Goal: Task Accomplishment & Management: Use online tool/utility

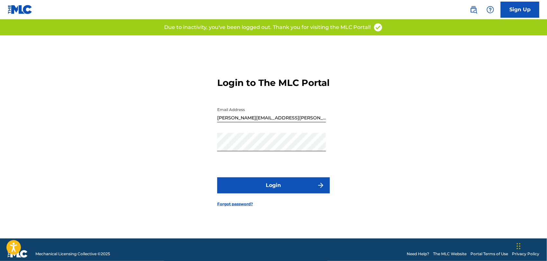
click at [276, 201] on form "Login to The MLC Portal Email Address [PERSON_NAME][EMAIL_ADDRESS][PERSON_NAME]…" at bounding box center [273, 136] width 113 height 203
click at [278, 193] on button "Login" at bounding box center [273, 185] width 113 height 16
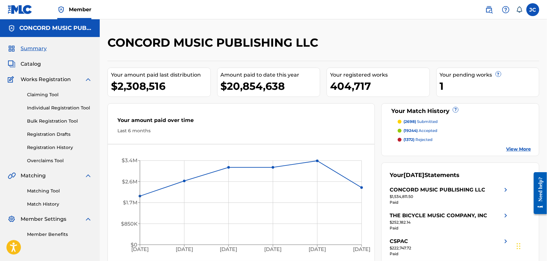
click at [50, 193] on link "Matching Tool" at bounding box center [59, 190] width 65 height 7
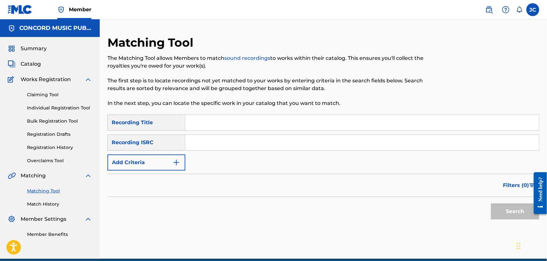
click at [532, 14] on label at bounding box center [532, 9] width 13 height 13
click at [532, 10] on input "[PERSON_NAME] Condron [EMAIL_ADDRESS][PERSON_NAME][DOMAIN_NAME] Notification Pr…" at bounding box center [532, 10] width 0 height 0
click at [508, 35] on p "[PERSON_NAME]" at bounding box center [510, 38] width 49 height 8
click at [532, 10] on input "[PERSON_NAME] Condron [EMAIL_ADDRESS][PERSON_NAME][DOMAIN_NAME] Notification Pr…" at bounding box center [532, 10] width 0 height 0
click at [471, 78] on link "Profile" at bounding box center [469, 80] width 13 height 6
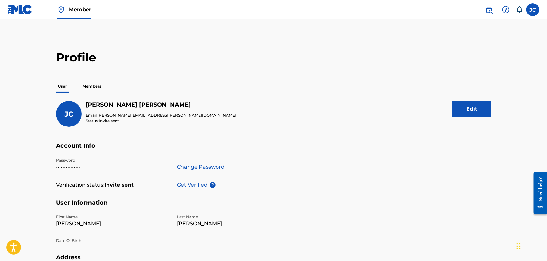
scroll to position [141, 0]
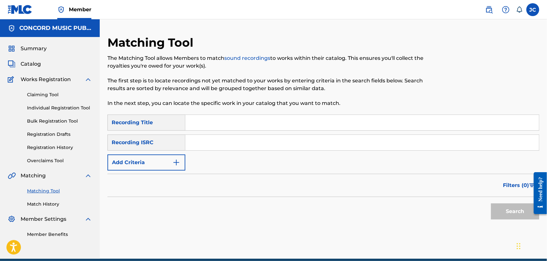
click at [279, 154] on div "SearchWithCriteria5c0191d4-e247-4dcf-8776-f059f80f0391 Recording Title SearchWi…" at bounding box center [322, 142] width 431 height 56
click at [273, 141] on input "Search Form" at bounding box center [361, 142] width 353 height 15
paste input "UK5BC1300055"
type input "UK5BC1300055"
click at [497, 210] on button "Search" at bounding box center [515, 211] width 48 height 16
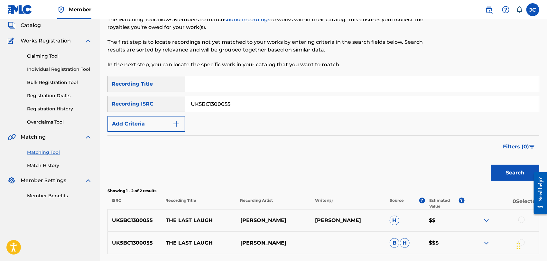
scroll to position [95, 0]
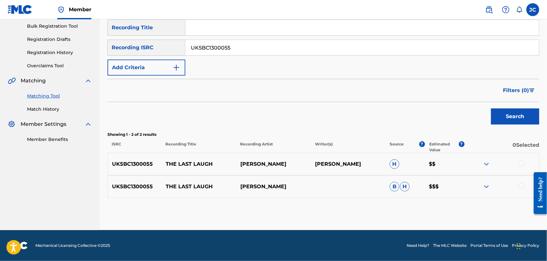
click at [522, 163] on div at bounding box center [521, 163] width 6 height 6
click at [515, 185] on div at bounding box center [501, 187] width 75 height 8
click at [520, 186] on div at bounding box center [521, 186] width 6 height 6
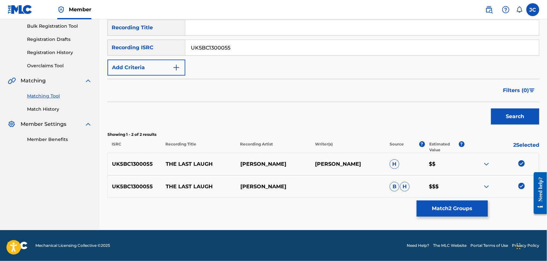
click at [468, 206] on button "Match 2 Groups" at bounding box center [451, 208] width 71 height 16
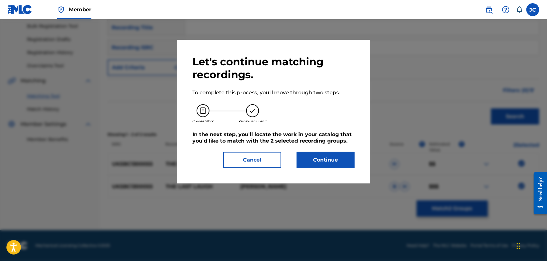
click at [339, 158] on button "Continue" at bounding box center [325, 160] width 58 height 16
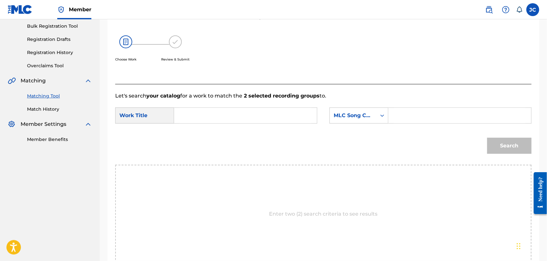
click at [203, 122] on input "Search Form" at bounding box center [245, 115] width 132 height 15
paste input "The Last Laugh"
type input "The Last Laugh"
click at [334, 124] on div "SearchWithCriteriae813f6d0-466f-4672-a6c9-c29c40595f0f Work Title The Last Laug…" at bounding box center [323, 117] width 416 height 20
click at [348, 124] on div "SearchWithCriteriae813f6d0-466f-4672-a6c9-c29c40595f0f Work Title The Last Laug…" at bounding box center [323, 117] width 416 height 20
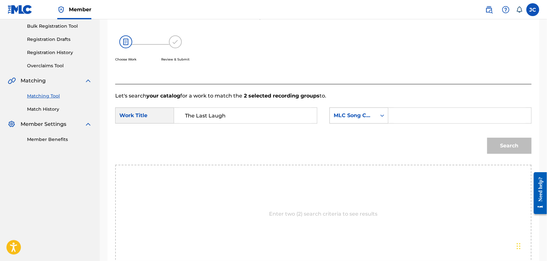
click at [361, 121] on div "MLC Song Code" at bounding box center [353, 115] width 47 height 12
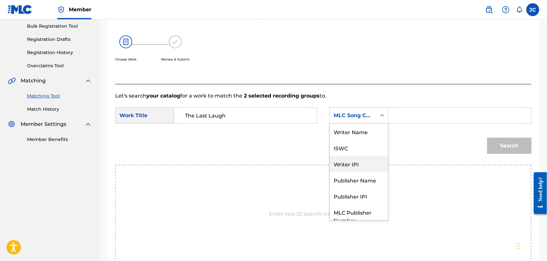
scroll to position [0, 0]
click at [356, 132] on div "Writer Name" at bounding box center [359, 131] width 58 height 16
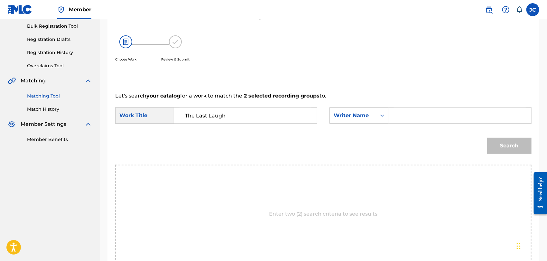
click at [401, 115] on input "Search Form" at bounding box center [459, 115] width 132 height 15
paste input "[PERSON_NAME]"
type input "[PERSON_NAME]"
click at [491, 144] on button "Search" at bounding box center [509, 146] width 44 height 16
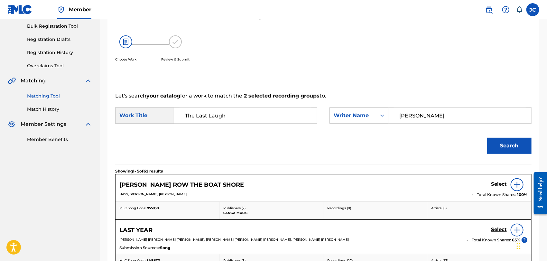
scroll to position [131, 0]
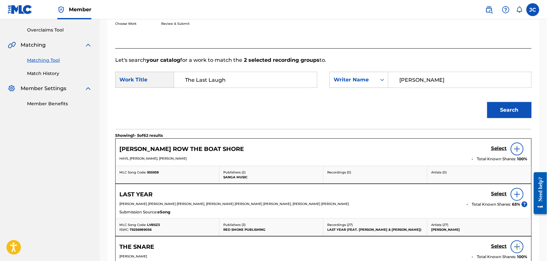
click at [50, 76] on link "Match History" at bounding box center [59, 73] width 65 height 7
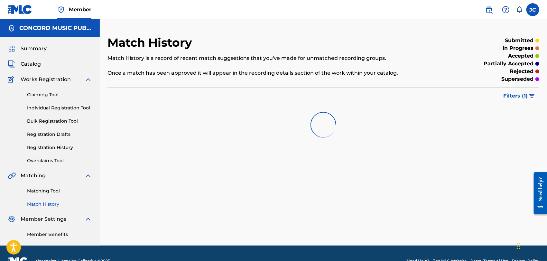
click at [44, 188] on link "Matching Tool" at bounding box center [59, 190] width 65 height 7
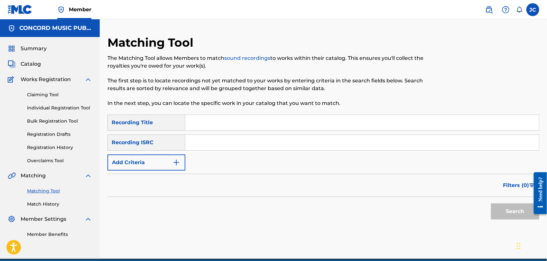
drag, startPoint x: 229, startPoint y: 149, endPoint x: 237, endPoint y: 147, distance: 8.2
click at [229, 149] on input "Search Form" at bounding box center [361, 142] width 353 height 15
paste input "DEF058830111"
click at [509, 212] on button "Search" at bounding box center [515, 211] width 48 height 16
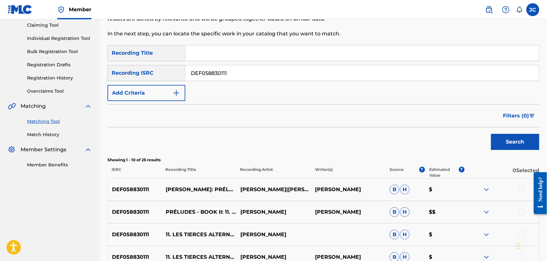
scroll to position [105, 0]
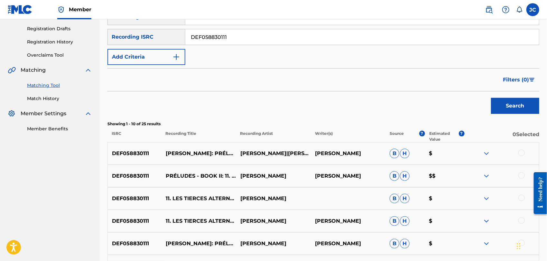
drag, startPoint x: 253, startPoint y: 36, endPoint x: 236, endPoint y: 42, distance: 18.2
click at [84, 34] on main "CONCORD MUSIC PUBLISHING LLC Summary Catalog Works Registration Claiming Tool I…" at bounding box center [273, 165] width 547 height 502
paste input "USG7D1498918"
type input "USG7D1498918"
click at [519, 102] on button "Search" at bounding box center [515, 106] width 48 height 16
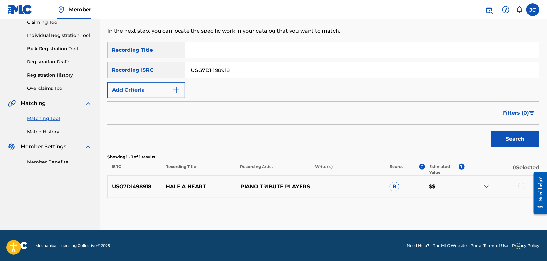
scroll to position [72, 0]
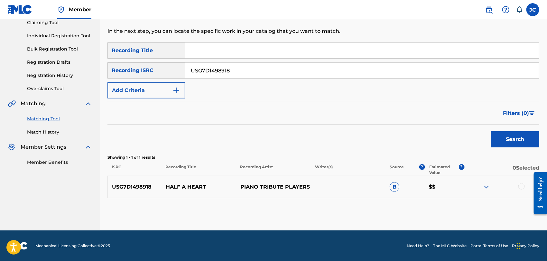
click at [525, 188] on div at bounding box center [501, 187] width 75 height 8
click at [520, 188] on div at bounding box center [521, 186] width 6 height 6
click at [450, 209] on button "Match 1 Group" at bounding box center [451, 208] width 71 height 16
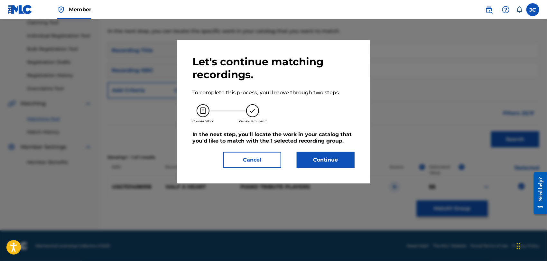
click at [340, 159] on button "Continue" at bounding box center [325, 160] width 58 height 16
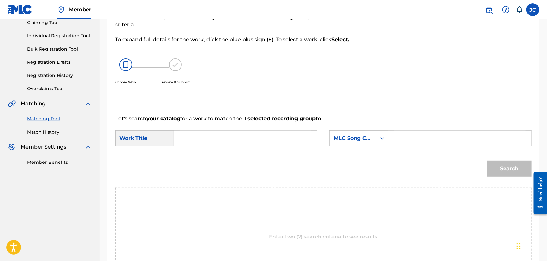
click at [44, 131] on link "Match History" at bounding box center [59, 132] width 65 height 7
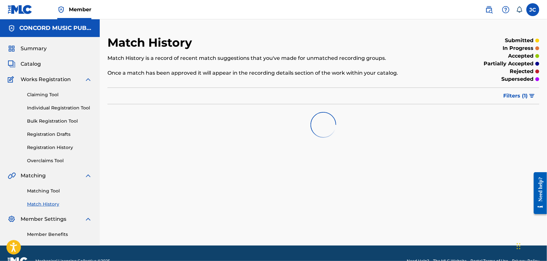
click at [47, 193] on link "Matching Tool" at bounding box center [59, 190] width 65 height 7
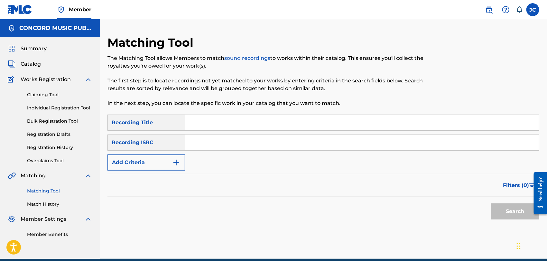
click at [240, 132] on div "SearchWithCriteria5c0191d4-e247-4dcf-8776-f059f80f0391 Recording Title SearchWi…" at bounding box center [322, 142] width 431 height 56
click at [240, 140] on input "Search Form" at bounding box center [361, 142] width 353 height 15
paste input "GBAJE0100314"
type input "GBAJE0100314"
click at [537, 209] on div "Need help?" at bounding box center [539, 192] width 9 height 32
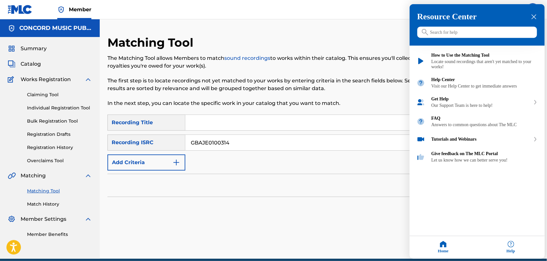
click at [495, 210] on div "Resource Center Help Get the help you need from our knowledge base News Search …" at bounding box center [476, 131] width 135 height 254
drag, startPoint x: 534, startPoint y: 19, endPoint x: 524, endPoint y: 59, distance: 42.0
click at [534, 19] on icon "close resource center" at bounding box center [533, 16] width 5 height 5
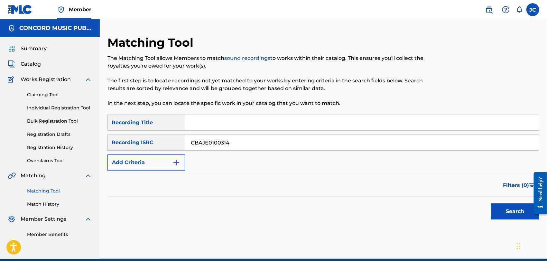
click at [496, 215] on button "Search" at bounding box center [515, 211] width 48 height 16
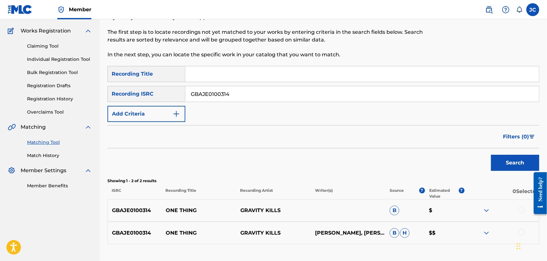
scroll to position [69, 0]
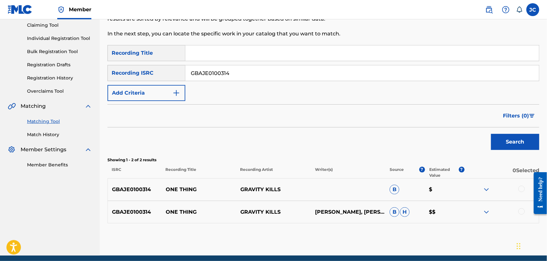
click at [520, 189] on div at bounding box center [521, 188] width 6 height 6
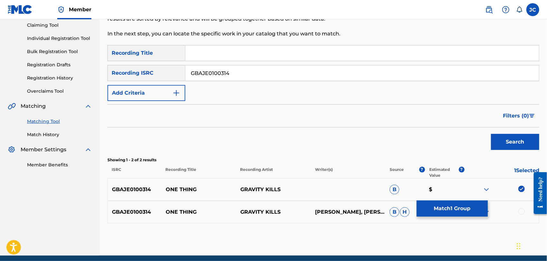
click at [521, 211] on div at bounding box center [521, 211] width 6 height 6
click at [439, 208] on button "Match 2 Groups" at bounding box center [451, 208] width 71 height 16
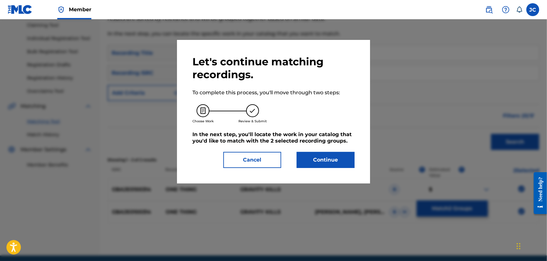
click at [341, 163] on button "Continue" at bounding box center [325, 160] width 58 height 16
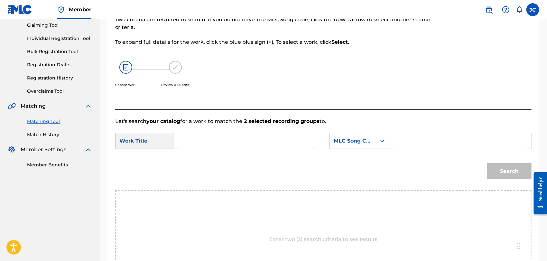
click at [212, 140] on input "Search Form" at bounding box center [245, 140] width 132 height 15
paste input "One Thing"
type input "One Thing"
drag, startPoint x: 389, startPoint y: 145, endPoint x: 366, endPoint y: 147, distance: 23.2
click at [390, 145] on div "Search Form" at bounding box center [459, 141] width 143 height 16
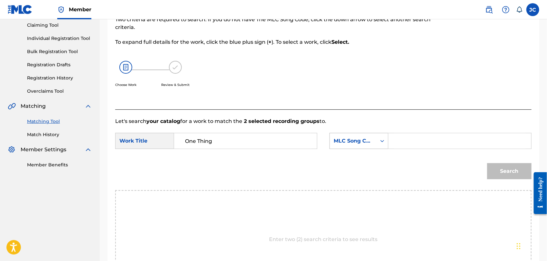
click at [366, 145] on div "MLC Song Code" at bounding box center [353, 141] width 47 height 12
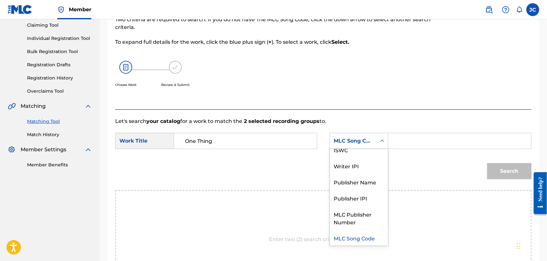
scroll to position [0, 0]
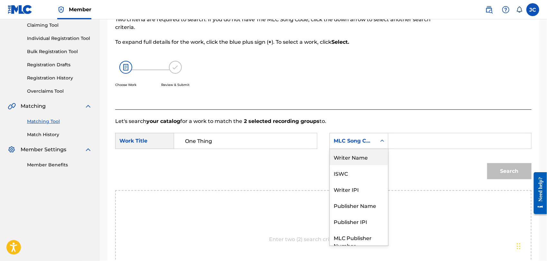
click at [362, 155] on div "Writer Name" at bounding box center [359, 157] width 58 height 16
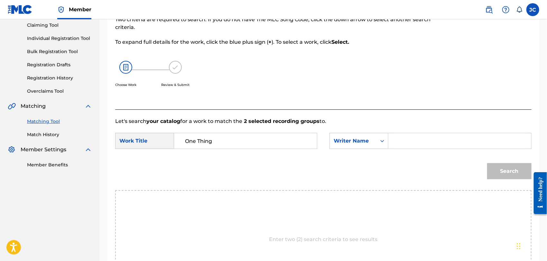
click at [431, 133] on input "Search Form" at bounding box center [459, 140] width 132 height 15
paste input "[PERSON_NAME]"
type input "[PERSON_NAME]"
click at [488, 162] on div "Search" at bounding box center [508, 170] width 48 height 26
click at [488, 165] on button "Search" at bounding box center [509, 171] width 44 height 16
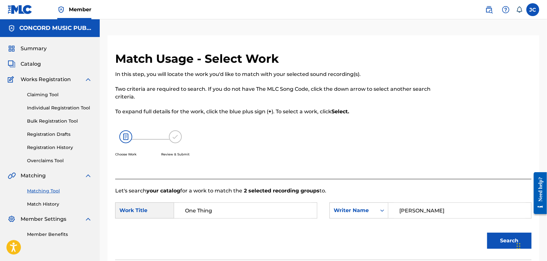
click at [31, 204] on link "Match History" at bounding box center [59, 204] width 65 height 7
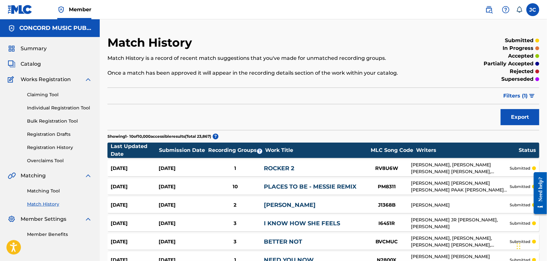
click at [63, 192] on link "Matching Tool" at bounding box center [59, 190] width 65 height 7
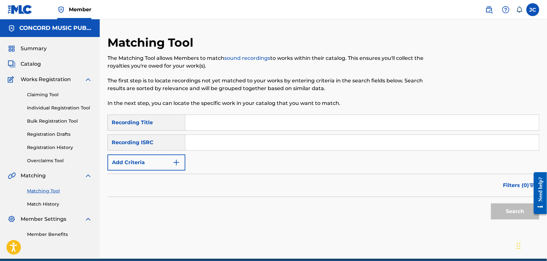
click at [217, 134] on div "Search Form" at bounding box center [362, 142] width 354 height 16
paste input "GBAJE0100314"
type input "GBAJE0100314"
click at [494, 210] on button "Search" at bounding box center [515, 211] width 48 height 16
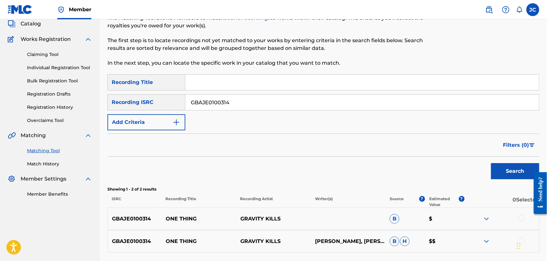
scroll to position [95, 0]
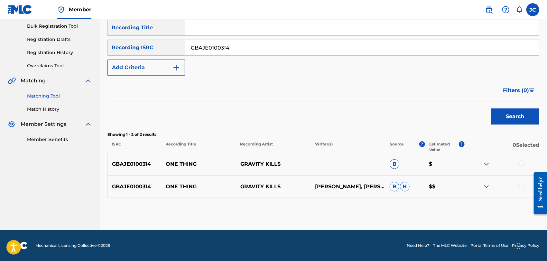
click at [521, 162] on div at bounding box center [521, 163] width 6 height 6
click at [522, 188] on div at bounding box center [521, 186] width 6 height 6
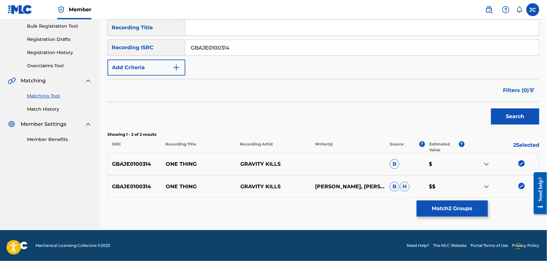
click at [437, 209] on button "Match 2 Groups" at bounding box center [451, 208] width 71 height 16
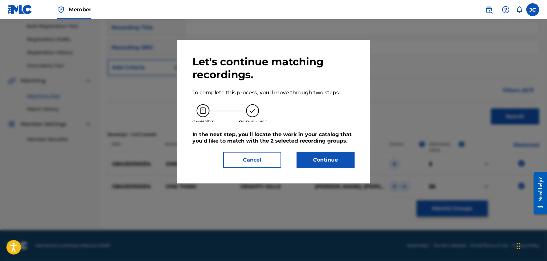
click at [339, 162] on button "Continue" at bounding box center [325, 160] width 58 height 16
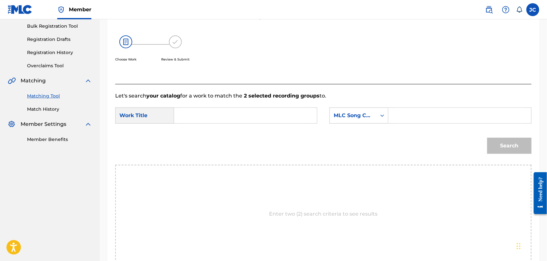
click at [223, 117] on input "Search Form" at bounding box center [245, 115] width 132 height 15
paste input "One Thing"
type input "One Thing"
click at [337, 117] on div "MLC Song Code" at bounding box center [352, 116] width 39 height 8
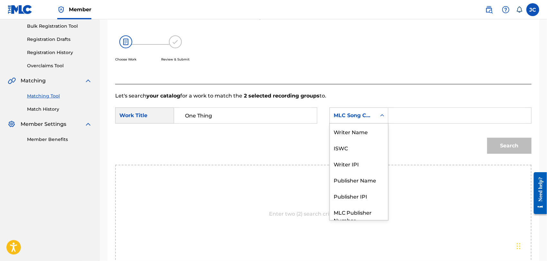
scroll to position [0, 0]
click at [348, 131] on div "Writer Name" at bounding box center [359, 131] width 58 height 16
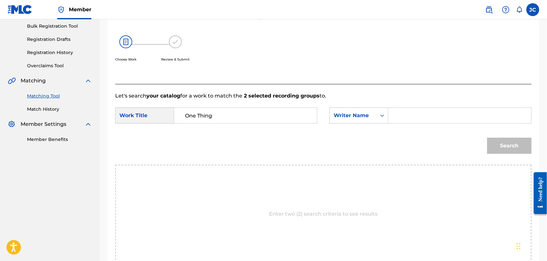
drag, startPoint x: 464, startPoint y: 133, endPoint x: 465, endPoint y: 116, distance: 17.1
click at [464, 129] on form "SearchWithCriteriae813f6d0-466f-4672-a6c9-c29c40595f0f Work Title One Thing Sea…" at bounding box center [323, 132] width 416 height 65
click at [465, 116] on input "Search Form" at bounding box center [459, 115] width 132 height 15
paste input "BookerD"
type input "[PERSON_NAME]"
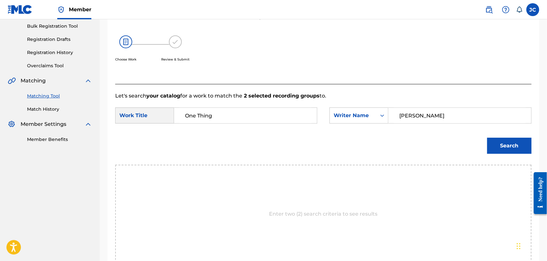
click at [502, 142] on button "Search" at bounding box center [509, 146] width 44 height 16
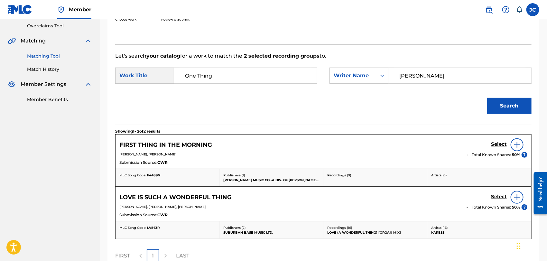
scroll to position [93, 0]
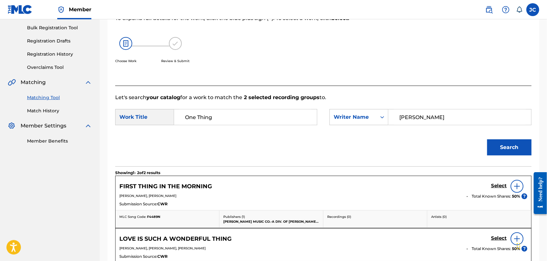
click at [40, 115] on div "Summary Catalog Works Registration Claiming Tool Individual Registration Tool B…" at bounding box center [50, 48] width 100 height 208
click at [32, 108] on link "Match History" at bounding box center [59, 110] width 65 height 7
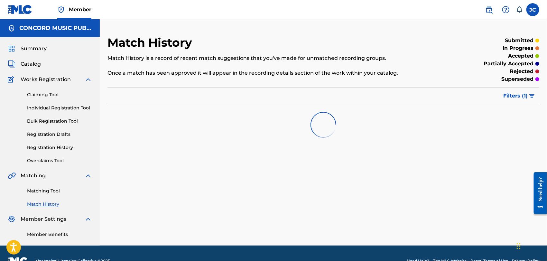
click at [47, 192] on link "Matching Tool" at bounding box center [59, 190] width 65 height 7
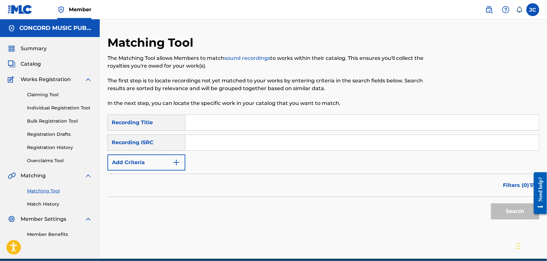
click at [156, 157] on button "Add Criteria" at bounding box center [146, 162] width 78 height 16
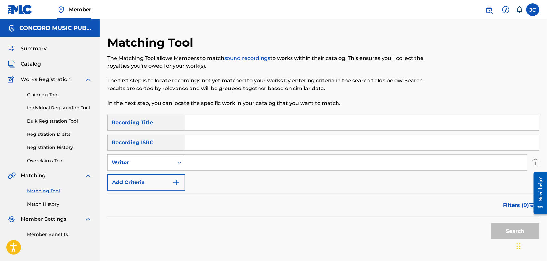
click at [186, 166] on input "Search Form" at bounding box center [355, 162] width 341 height 15
click at [197, 165] on input "Search Form" at bounding box center [355, 162] width 341 height 15
click at [201, 160] on input "Search Form" at bounding box center [355, 162] width 341 height 15
click at [211, 166] on input "Search Form" at bounding box center [355, 162] width 341 height 15
paste input "[PERSON_NAME]"
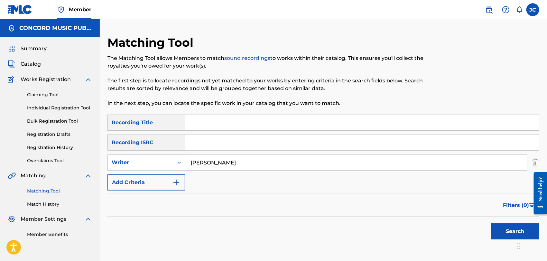
type input "[PERSON_NAME]"
click at [258, 116] on input "Search Form" at bounding box center [361, 122] width 353 height 15
paste input "One Thing"
type input "One Thing"
click at [507, 238] on button "Search" at bounding box center [515, 231] width 48 height 16
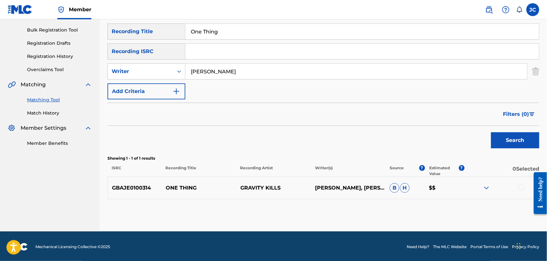
scroll to position [92, 0]
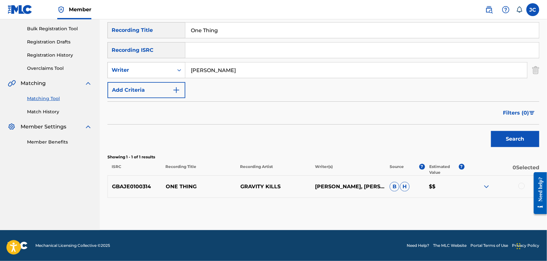
click at [522, 185] on div at bounding box center [521, 186] width 6 height 6
click at [434, 207] on button "Match 1 Group" at bounding box center [451, 208] width 71 height 16
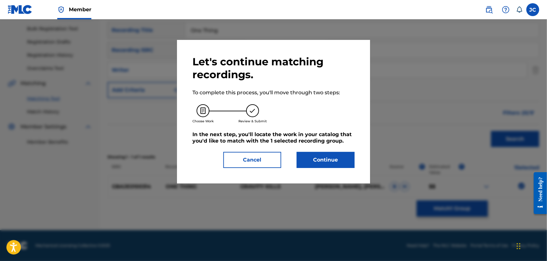
click at [333, 162] on button "Continue" at bounding box center [325, 160] width 58 height 16
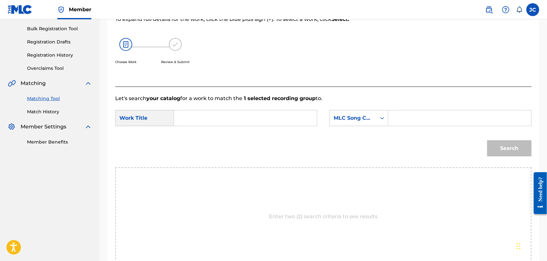
click at [212, 116] on input "Search Form" at bounding box center [245, 117] width 132 height 15
paste input "One Thing"
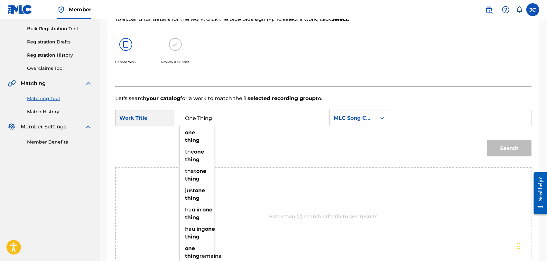
type input "One Thing"
click at [382, 124] on div "Search Form" at bounding box center [382, 117] width 12 height 15
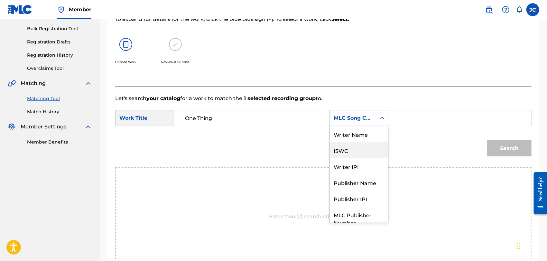
scroll to position [0, 0]
click at [368, 136] on div "Writer Name" at bounding box center [359, 134] width 58 height 16
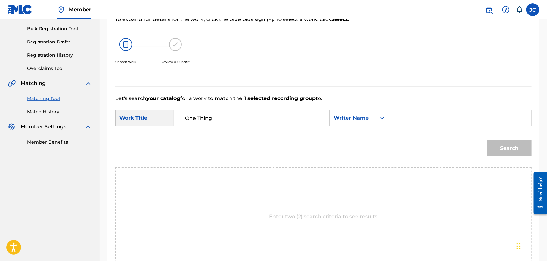
click at [411, 118] on input "Search Form" at bounding box center [459, 117] width 132 height 15
paste input "[PERSON_NAME]"
click at [517, 151] on button "Search" at bounding box center [509, 148] width 44 height 16
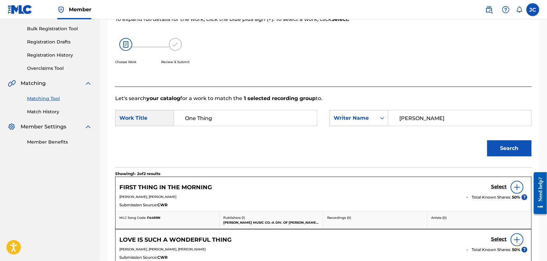
drag, startPoint x: 446, startPoint y: 113, endPoint x: 343, endPoint y: 113, distance: 103.2
click at [343, 113] on div "SearchWithCriteria4c0752d0-7f4d-460d-a2cd-2f79a851b76d Writer Name [PERSON_NAME]" at bounding box center [430, 118] width 202 height 16
paste input "[PERSON_NAME]"
type input "[PERSON_NAME]"
click at [527, 153] on button "Search" at bounding box center [509, 148] width 44 height 16
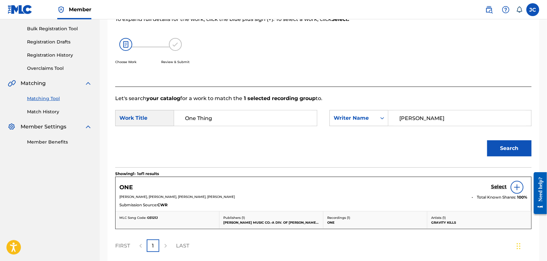
click at [49, 111] on link "Match History" at bounding box center [59, 111] width 65 height 7
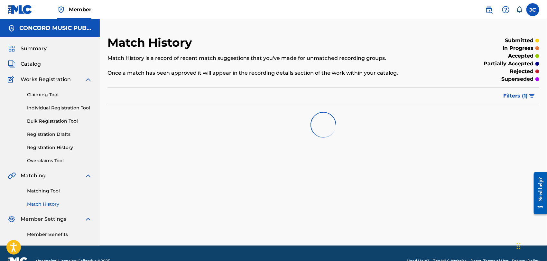
click at [34, 192] on link "Matching Tool" at bounding box center [59, 190] width 65 height 7
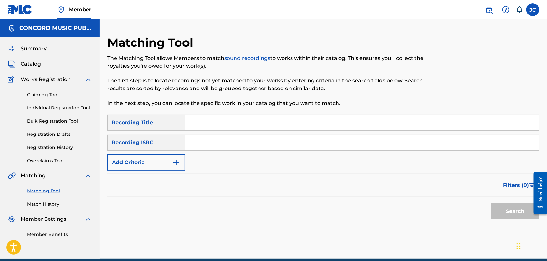
click at [225, 132] on div "SearchWithCriteria5c0191d4-e247-4dcf-8776-f059f80f0391 Recording Title SearchWi…" at bounding box center [322, 142] width 431 height 56
click at [227, 135] on input "Search Form" at bounding box center [361, 142] width 353 height 15
paste input "PLL431401207"
type input "PLL431401207"
click at [505, 211] on button "Search" at bounding box center [515, 211] width 48 height 16
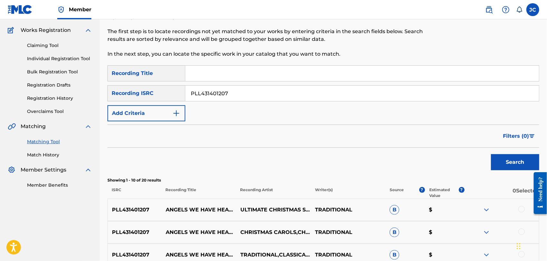
scroll to position [107, 0]
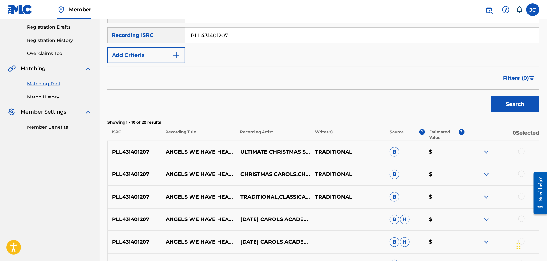
click at [518, 151] on div at bounding box center [501, 152] width 75 height 8
click at [520, 151] on div at bounding box center [521, 151] width 6 height 6
click at [520, 171] on div at bounding box center [521, 173] width 6 height 6
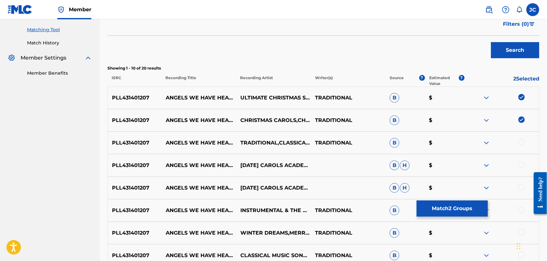
scroll to position [214, 0]
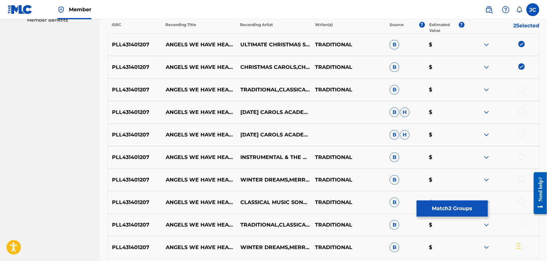
click at [522, 92] on div at bounding box center [501, 90] width 75 height 8
click at [522, 93] on div at bounding box center [501, 90] width 75 height 8
click at [522, 89] on div at bounding box center [521, 89] width 6 height 6
click at [527, 109] on div at bounding box center [501, 112] width 75 height 8
click at [523, 111] on div at bounding box center [521, 111] width 6 height 6
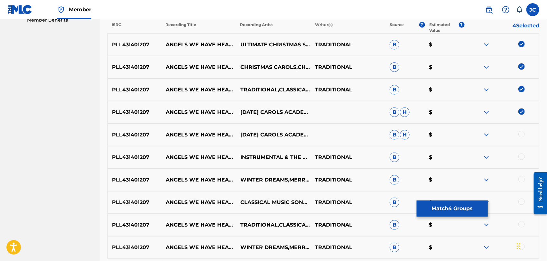
click at [520, 132] on div at bounding box center [521, 134] width 6 height 6
click at [522, 161] on div "PLL431401207 ANGELS WE HAVE HEARD ON HIGH INSTRUMENTAL & THE MERRY CHRISTMAS PL…" at bounding box center [322, 157] width 431 height 23
click at [523, 157] on div at bounding box center [521, 156] width 6 height 6
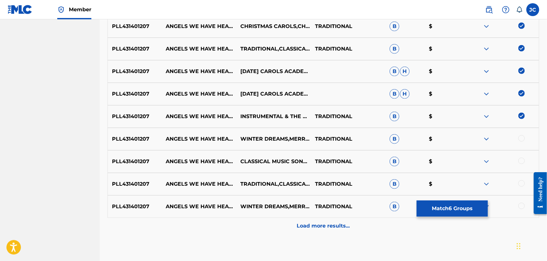
scroll to position [285, 0]
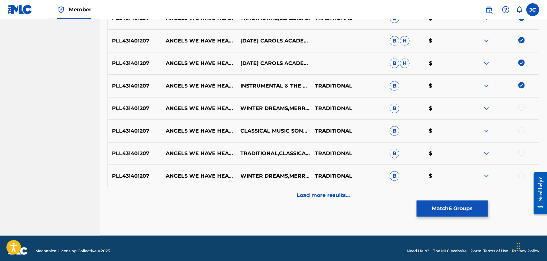
click at [518, 105] on div at bounding box center [501, 108] width 75 height 8
click at [521, 109] on div at bounding box center [521, 107] width 6 height 6
click at [526, 143] on div "PLL431401207 ANGELS WE HAVE HEARD ON HIGH TRADITIONAL,CLASSICAL MUSIC SONGS,CHR…" at bounding box center [322, 153] width 431 height 23
drag, startPoint x: 522, startPoint y: 125, endPoint x: 521, endPoint y: 135, distance: 10.3
click at [522, 125] on div "PLL431401207 ANGELS WE HAVE HEARD ON HIGH CLASSICAL MUSIC SONGS,CHRISTMAS SONGS…" at bounding box center [322, 131] width 431 height 23
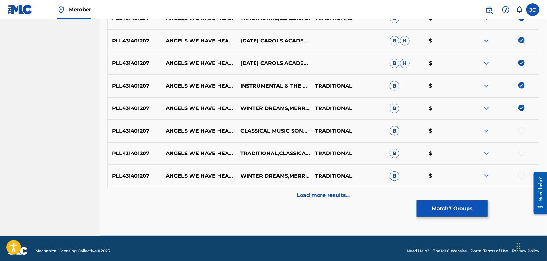
click at [521, 135] on div "PLL431401207 ANGELS WE HAVE HEARD ON HIGH CLASSICAL MUSIC SONGS,CHRISTMAS SONGS…" at bounding box center [322, 131] width 431 height 23
click at [521, 132] on div at bounding box center [521, 130] width 6 height 6
click at [521, 153] on div at bounding box center [521, 152] width 6 height 6
click at [519, 170] on div "PLL431401207 ANGELS WE HAVE HEARD ON HIGH WINTER DREAMS,MERRY CHRISTMAS,TOP CHR…" at bounding box center [322, 176] width 431 height 23
click at [517, 177] on div at bounding box center [501, 176] width 75 height 8
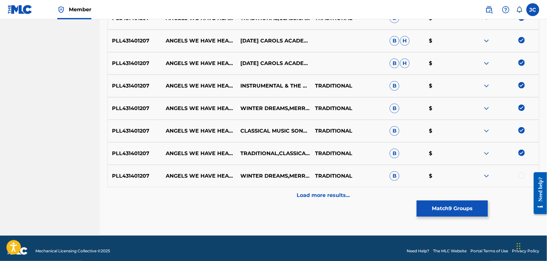
click at [519, 177] on div at bounding box center [501, 176] width 75 height 8
click at [523, 176] on div at bounding box center [521, 175] width 6 height 6
click at [371, 198] on div "Load more results..." at bounding box center [322, 195] width 431 height 16
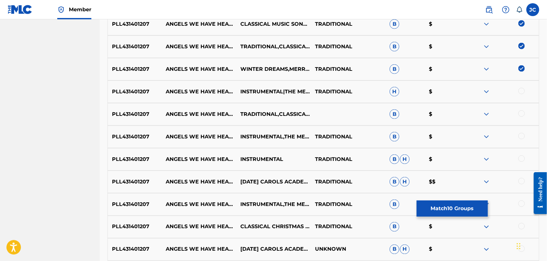
scroll to position [393, 0]
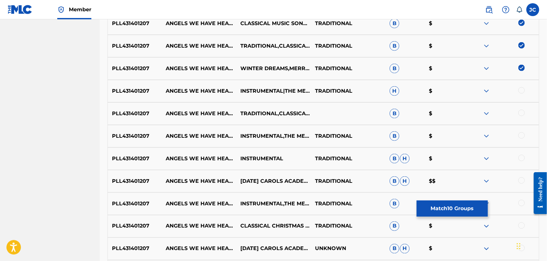
click at [523, 83] on div "PLL431401207 ANGELS WE HAVE HEARD ON HIGH INSTRUMENTAL|THE MERRY CHRISTMAS PLAY…" at bounding box center [322, 91] width 431 height 23
click at [523, 89] on div at bounding box center [521, 90] width 6 height 6
click at [519, 116] on div at bounding box center [501, 114] width 75 height 8
drag, startPoint x: 523, startPoint y: 106, endPoint x: 520, endPoint y: 118, distance: 12.0
click at [523, 108] on div "PLL431401207 ANGELS WE HAVE HEARD ON HIGH TRADITIONAL,CLASSICAL MUSIC SONGS,CHR…" at bounding box center [322, 113] width 431 height 23
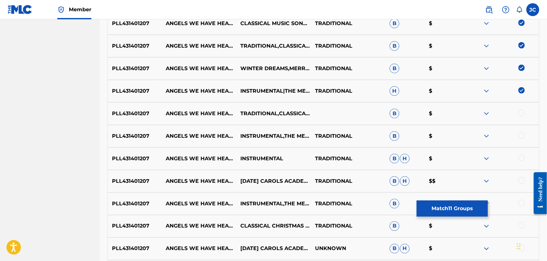
click at [520, 118] on div "PLL431401207 ANGELS WE HAVE HEARD ON HIGH TRADITIONAL,CLASSICAL MUSIC SONGS,CHR…" at bounding box center [322, 113] width 431 height 23
click at [520, 114] on div at bounding box center [521, 113] width 6 height 6
click at [520, 137] on div at bounding box center [521, 135] width 6 height 6
click at [519, 155] on div at bounding box center [521, 158] width 6 height 6
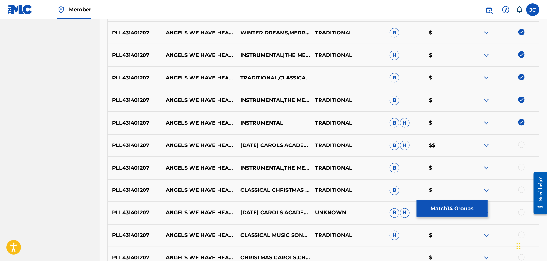
click at [520, 146] on div at bounding box center [521, 144] width 6 height 6
click at [527, 170] on div at bounding box center [501, 168] width 75 height 8
click at [522, 171] on div at bounding box center [501, 168] width 75 height 8
click at [522, 168] on div at bounding box center [521, 167] width 6 height 6
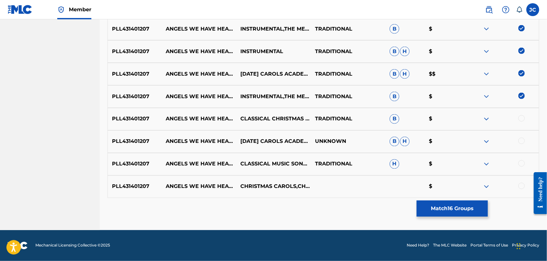
click at [522, 118] on div at bounding box center [521, 118] width 6 height 6
click at [524, 134] on div "PLL431401207 ANGELS WE HAVE HEARD ON HIGH [DATE] CAROLS ACADEMY UNKNOWN B H $" at bounding box center [322, 141] width 431 height 23
click at [524, 139] on div at bounding box center [521, 141] width 6 height 6
click at [520, 168] on div "PLL431401207 ANGELS WE HAVE HEARD ON HIGH CLASSICAL MUSIC SONGS|CHRISTMAS SONGS…" at bounding box center [322, 164] width 431 height 23
click at [520, 160] on div at bounding box center [521, 163] width 6 height 6
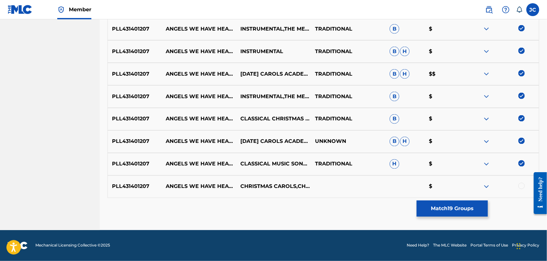
click at [522, 185] on div at bounding box center [521, 186] width 6 height 6
click at [450, 209] on button "Match 20 Groups" at bounding box center [451, 208] width 71 height 16
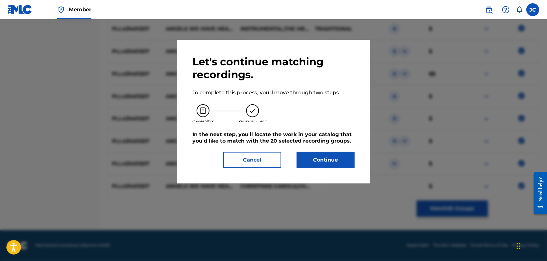
click at [324, 155] on button "Continue" at bounding box center [325, 160] width 58 height 16
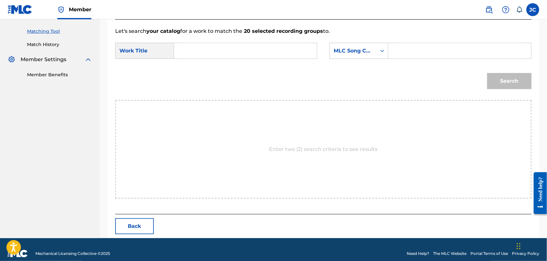
scroll to position [167, 0]
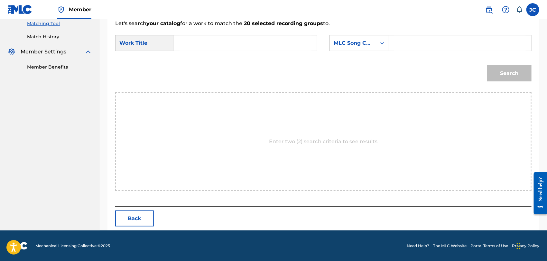
click at [214, 47] on input "Search Form" at bounding box center [245, 42] width 132 height 15
paste input "Angels We Have Heard on High"
type input "Angels We Have Heard on High"
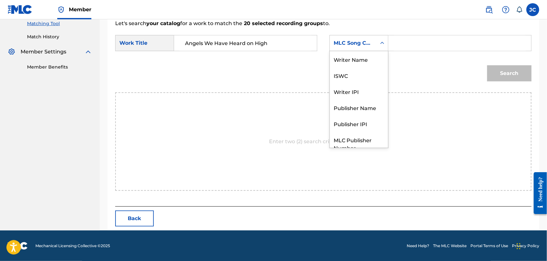
click at [359, 43] on div "MLC Song Code" at bounding box center [352, 43] width 39 height 8
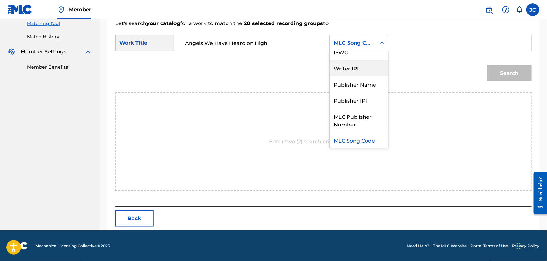
scroll to position [0, 0]
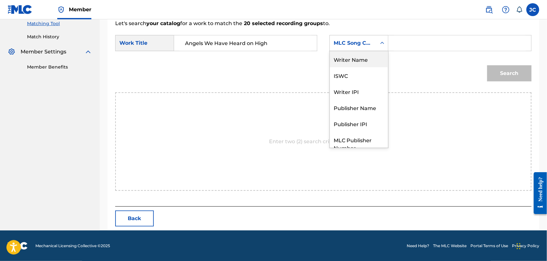
click at [360, 60] on div "Writer Name" at bounding box center [359, 59] width 58 height 16
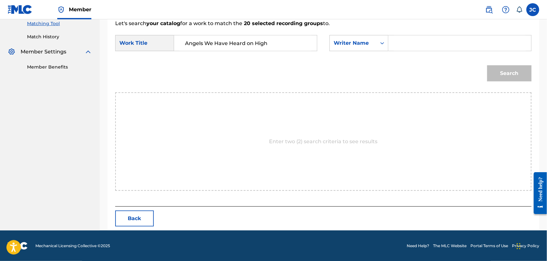
click at [393, 43] on input "Search Form" at bounding box center [459, 42] width 132 height 15
paste input "Guldmaen"
type input "Guldmaen"
click at [511, 74] on button "Search" at bounding box center [509, 73] width 44 height 16
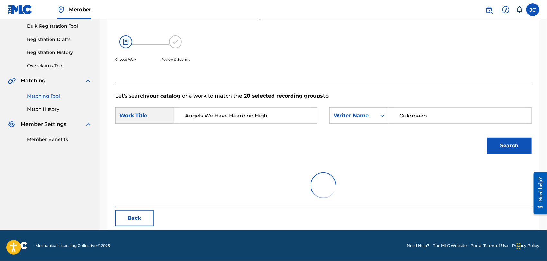
scroll to position [67, 0]
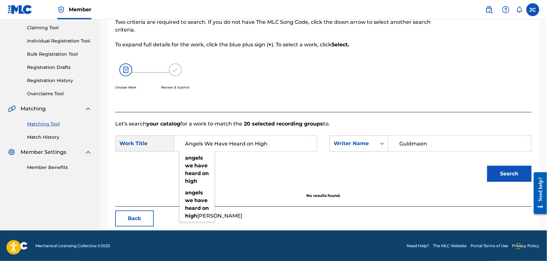
drag, startPoint x: 275, startPoint y: 142, endPoint x: 214, endPoint y: 14, distance: 142.4
click at [50, 127] on main "CONCORD MUSIC PUBLISHING LLC Summary Catalog Works Registration Claiming Tool I…" at bounding box center [273, 91] width 547 height 278
click at [56, 136] on link "Match History" at bounding box center [59, 137] width 65 height 7
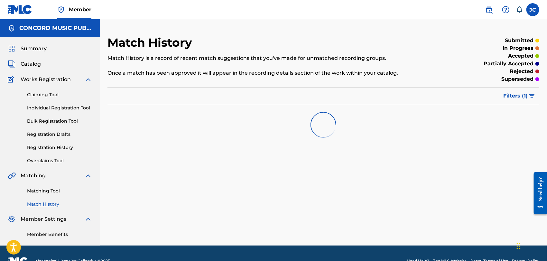
click at [55, 195] on div "Matching Tool Match History" at bounding box center [50, 193] width 84 height 28
click at [55, 190] on link "Matching Tool" at bounding box center [59, 190] width 65 height 7
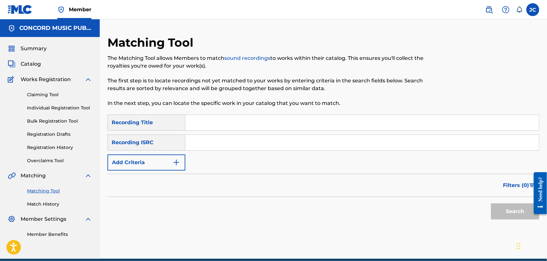
click at [247, 131] on div "SearchWithCriteria5c0191d4-e247-4dcf-8776-f059f80f0391 Recording Title SearchWi…" at bounding box center [322, 142] width 431 height 56
click at [251, 135] on div "SearchWithCriteria5c0191d4-e247-4dcf-8776-f059f80f0391 Recording Title SearchWi…" at bounding box center [322, 142] width 431 height 56
click at [251, 135] on input "Search Form" at bounding box center [361, 142] width 353 height 15
paste input "DEF058001110"
drag, startPoint x: 466, startPoint y: 204, endPoint x: 522, endPoint y: 210, distance: 56.8
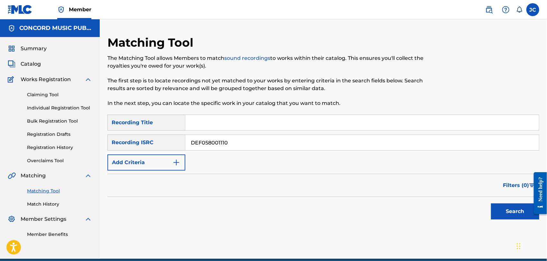
click at [479, 204] on div "Search" at bounding box center [322, 210] width 431 height 26
click at [519, 209] on button "Search" at bounding box center [515, 211] width 48 height 16
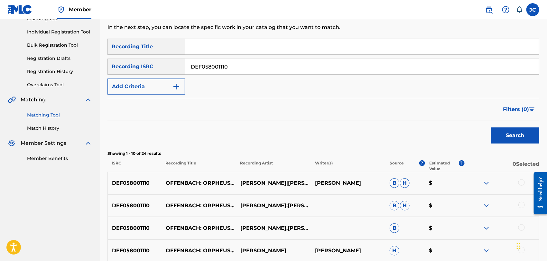
scroll to position [69, 0]
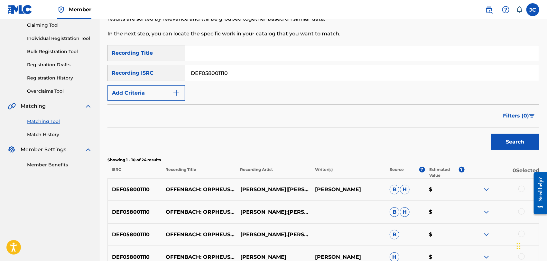
drag, startPoint x: 237, startPoint y: 62, endPoint x: 236, endPoint y: 68, distance: 5.7
click at [237, 62] on div "SearchWithCriteria5c0191d4-e247-4dcf-8776-f059f80f0391 Recording Title SearchWi…" at bounding box center [322, 73] width 431 height 56
click at [236, 68] on input "DEF058001110" at bounding box center [361, 72] width 353 height 15
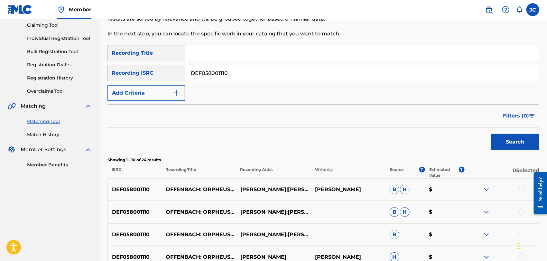
paste input "BRMCA8700099"
type input "BRMCA8700099"
click at [494, 134] on button "Search" at bounding box center [515, 142] width 48 height 16
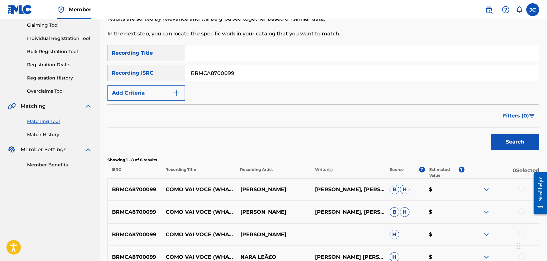
click at [292, 74] on input "BRMCA8700099" at bounding box center [361, 72] width 353 height 15
click at [519, 140] on button "Search" at bounding box center [515, 142] width 48 height 16
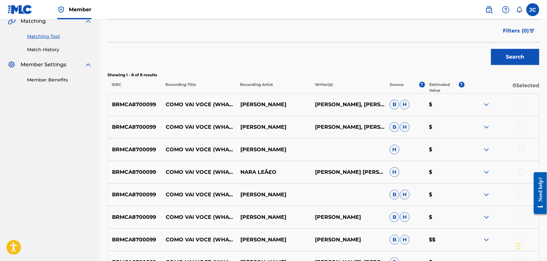
scroll to position [213, 0]
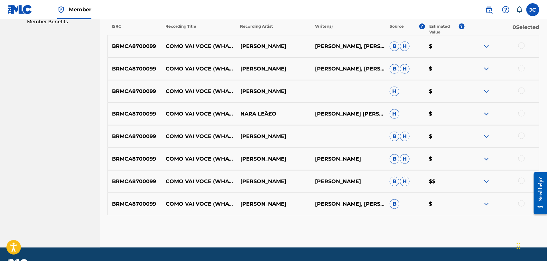
click at [524, 46] on div at bounding box center [521, 45] width 6 height 6
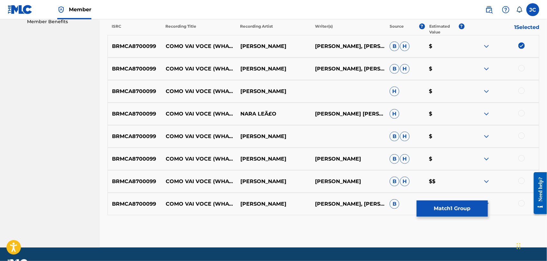
click at [520, 78] on div "BRMCA8700099 COMO VAI VOCE (WHAT'S NEW) [PERSON_NAME] [PERSON_NAME], [PERSON_NA…" at bounding box center [322, 69] width 431 height 23
click at [518, 73] on div "BRMCA8700099 COMO VAI VOCE (WHAT'S NEW) [PERSON_NAME] [PERSON_NAME], [PERSON_NA…" at bounding box center [322, 69] width 431 height 23
click at [520, 71] on div at bounding box center [501, 69] width 75 height 8
click at [522, 67] on div at bounding box center [521, 68] width 6 height 6
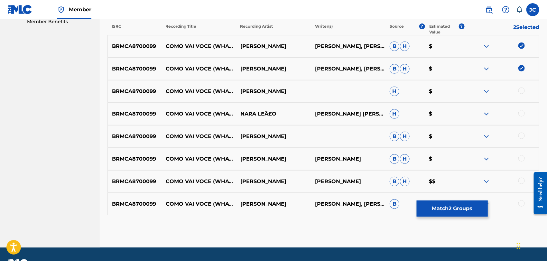
click at [521, 86] on div "BRMCA8700099 COMO VAI VOCE (WHAT'S NEW) [PERSON_NAME] $" at bounding box center [322, 91] width 431 height 23
click at [520, 91] on div at bounding box center [521, 90] width 6 height 6
click at [522, 106] on div "BRMCA8700099 COMO VAI VOCE (WHAT'S NEW) [PERSON_NAME]£O [PERSON_NAME] [PERSON_N…" at bounding box center [322, 114] width 431 height 23
click at [523, 114] on div at bounding box center [521, 113] width 6 height 6
click at [524, 137] on div at bounding box center [521, 135] width 6 height 6
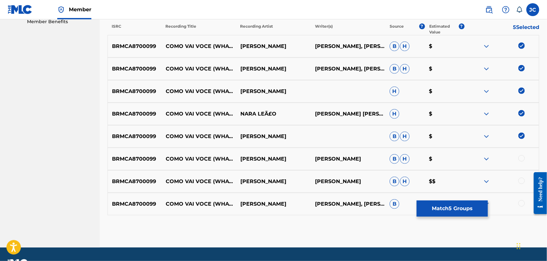
click at [523, 160] on div at bounding box center [521, 158] width 6 height 6
click at [520, 181] on div at bounding box center [521, 180] width 6 height 6
click at [521, 205] on div at bounding box center [521, 203] width 6 height 6
click at [426, 210] on button "Match 8 Groups" at bounding box center [451, 208] width 71 height 16
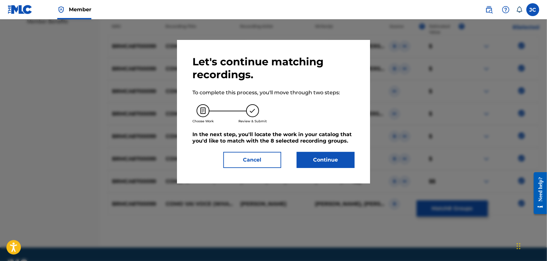
click at [314, 155] on button "Continue" at bounding box center [325, 160] width 58 height 16
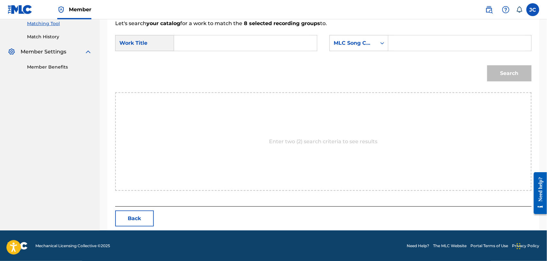
click at [190, 51] on div "SearchWithCriteriae813f6d0-466f-4672-a6c9-c29c40595f0f Work Title SearchWithCri…" at bounding box center [323, 45] width 416 height 20
click at [200, 42] on input "Search Form" at bounding box center [245, 42] width 132 height 15
paste input "Como Vai Voce"
type input "Como Vai Voce"
click at [373, 48] on div "MLC Song Code" at bounding box center [353, 43] width 47 height 12
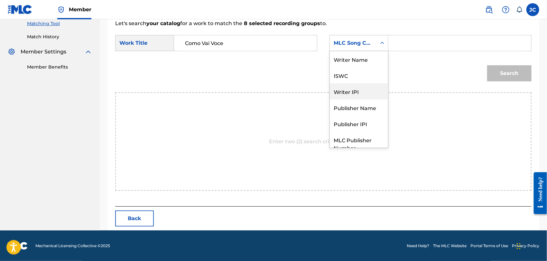
scroll to position [0, 0]
click at [351, 67] on div "ISWC" at bounding box center [359, 75] width 58 height 16
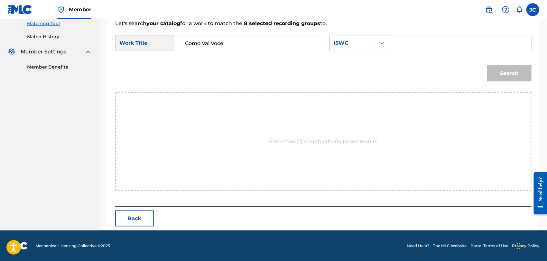
click at [353, 40] on div "ISWC" at bounding box center [352, 43] width 39 height 8
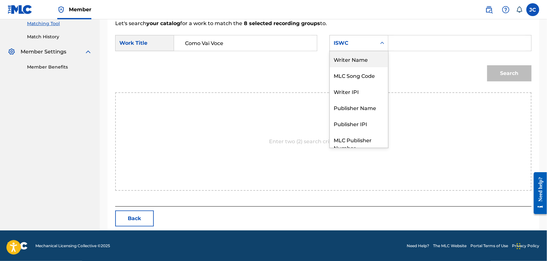
click at [352, 51] on div "Writer Name" at bounding box center [359, 59] width 58 height 16
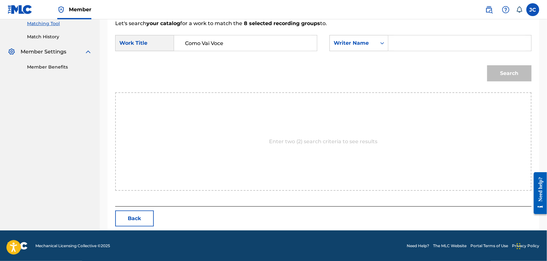
click at [406, 37] on input "Search Form" at bounding box center [459, 42] width 132 height 15
paste input "[PERSON_NAME]"
type input "[PERSON_NAME]"
click at [491, 68] on button "Search" at bounding box center [509, 73] width 44 height 16
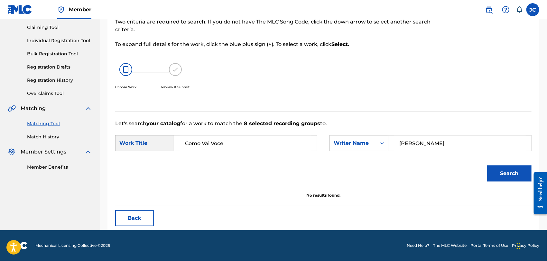
scroll to position [67, 0]
